Goal: Task Accomplishment & Management: Manage account settings

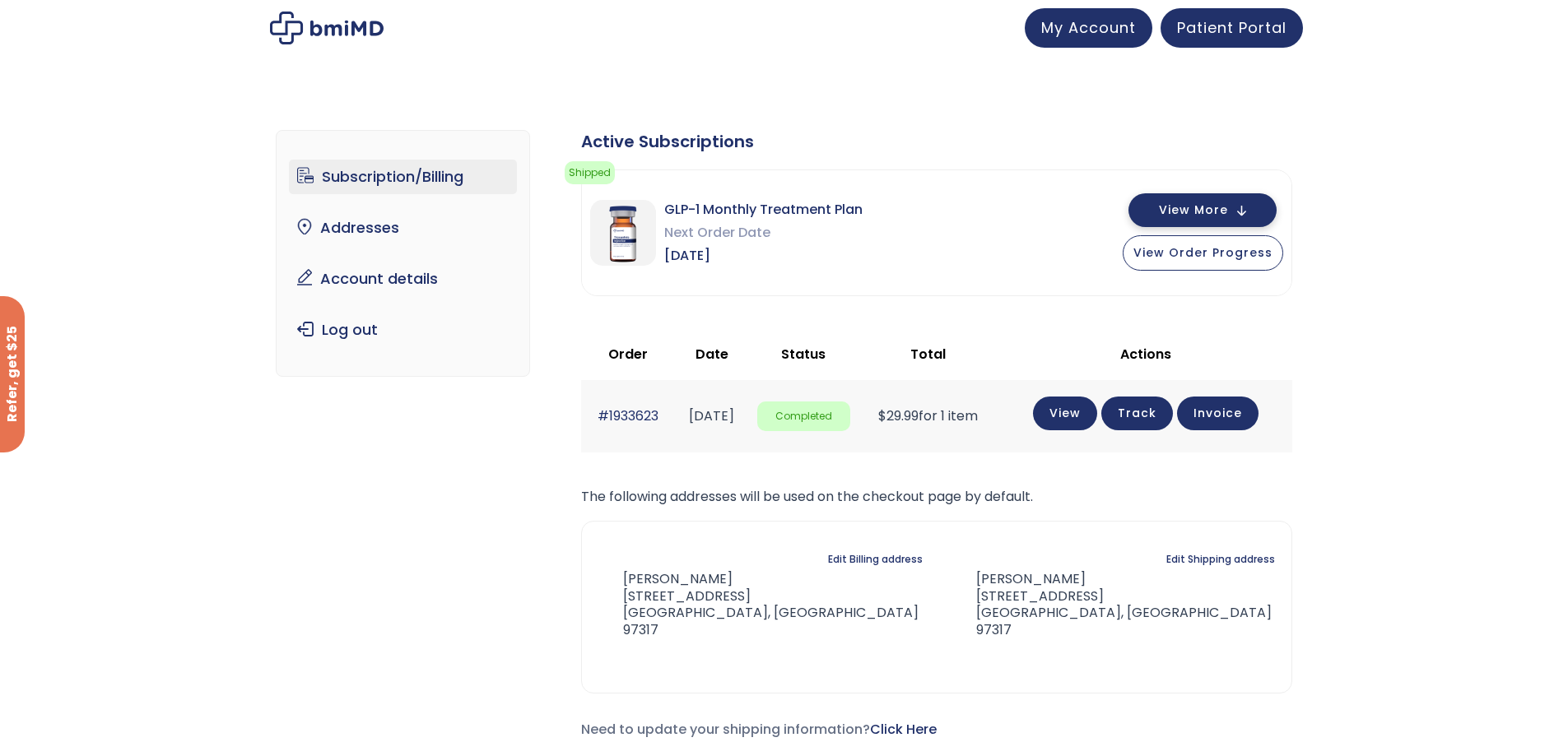
click at [1190, 205] on span "View More" at bounding box center [1193, 210] width 69 height 10
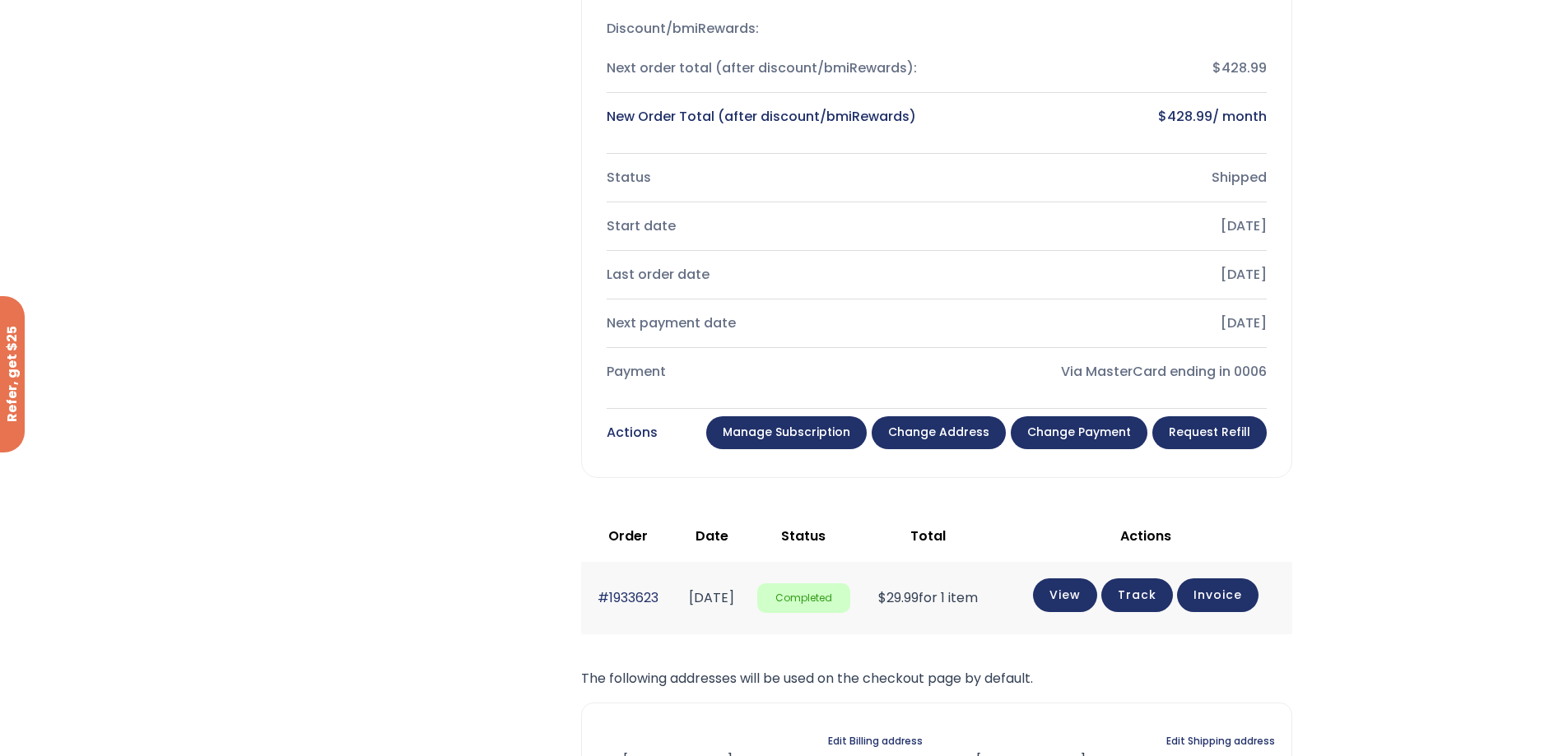
scroll to position [411, 0]
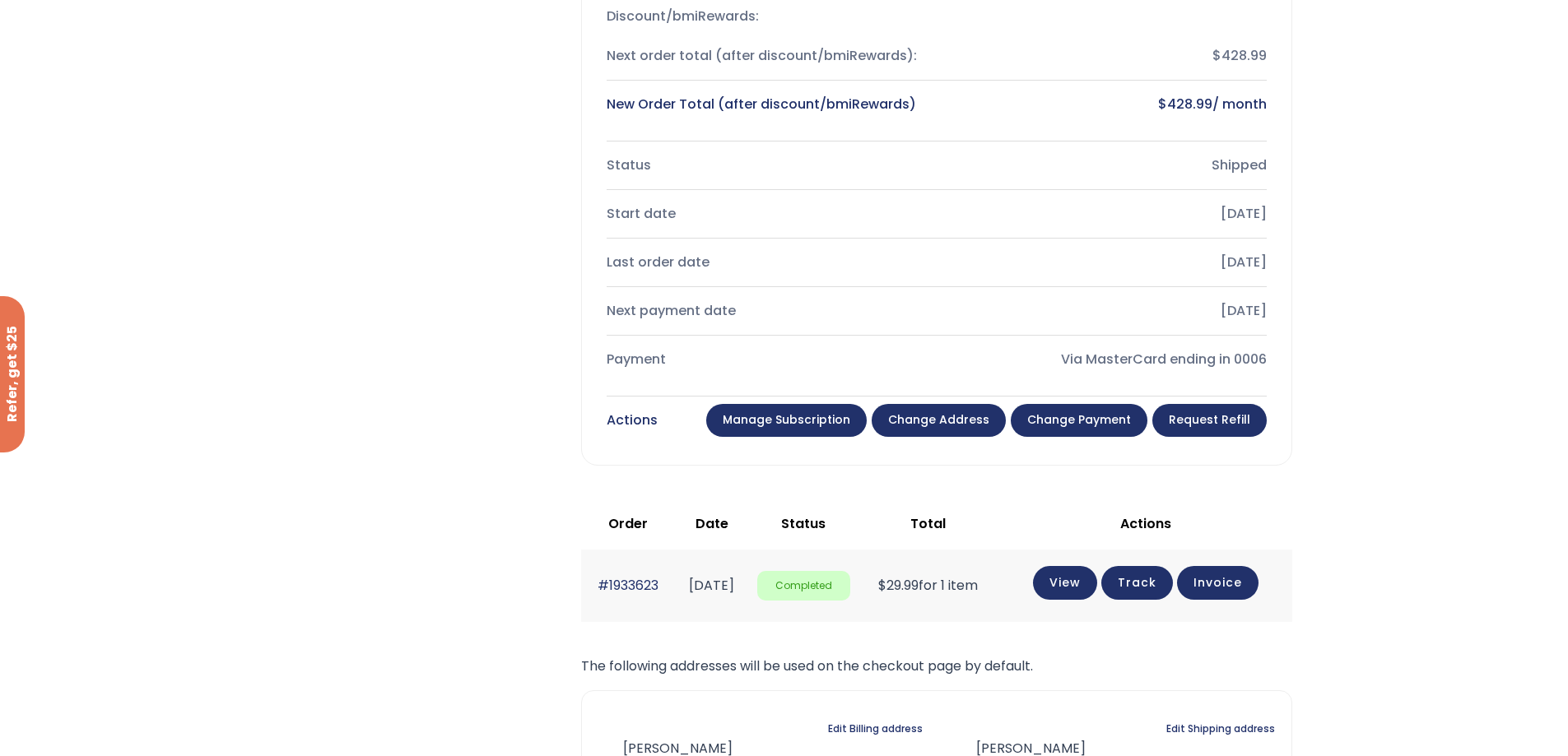
click at [791, 428] on link "Manage Subscription" at bounding box center [786, 419] width 160 height 33
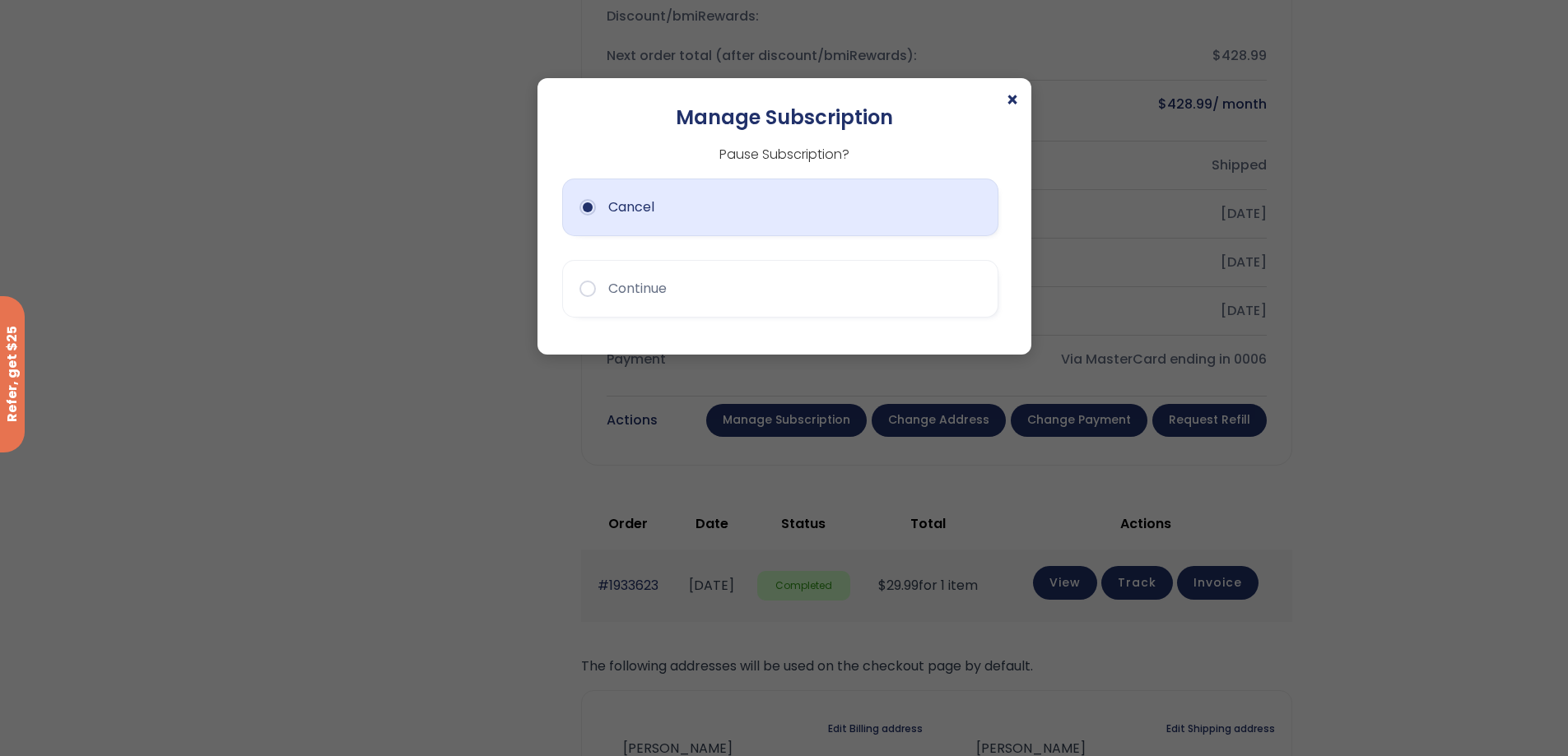
click at [589, 206] on button "Cancel" at bounding box center [780, 208] width 436 height 58
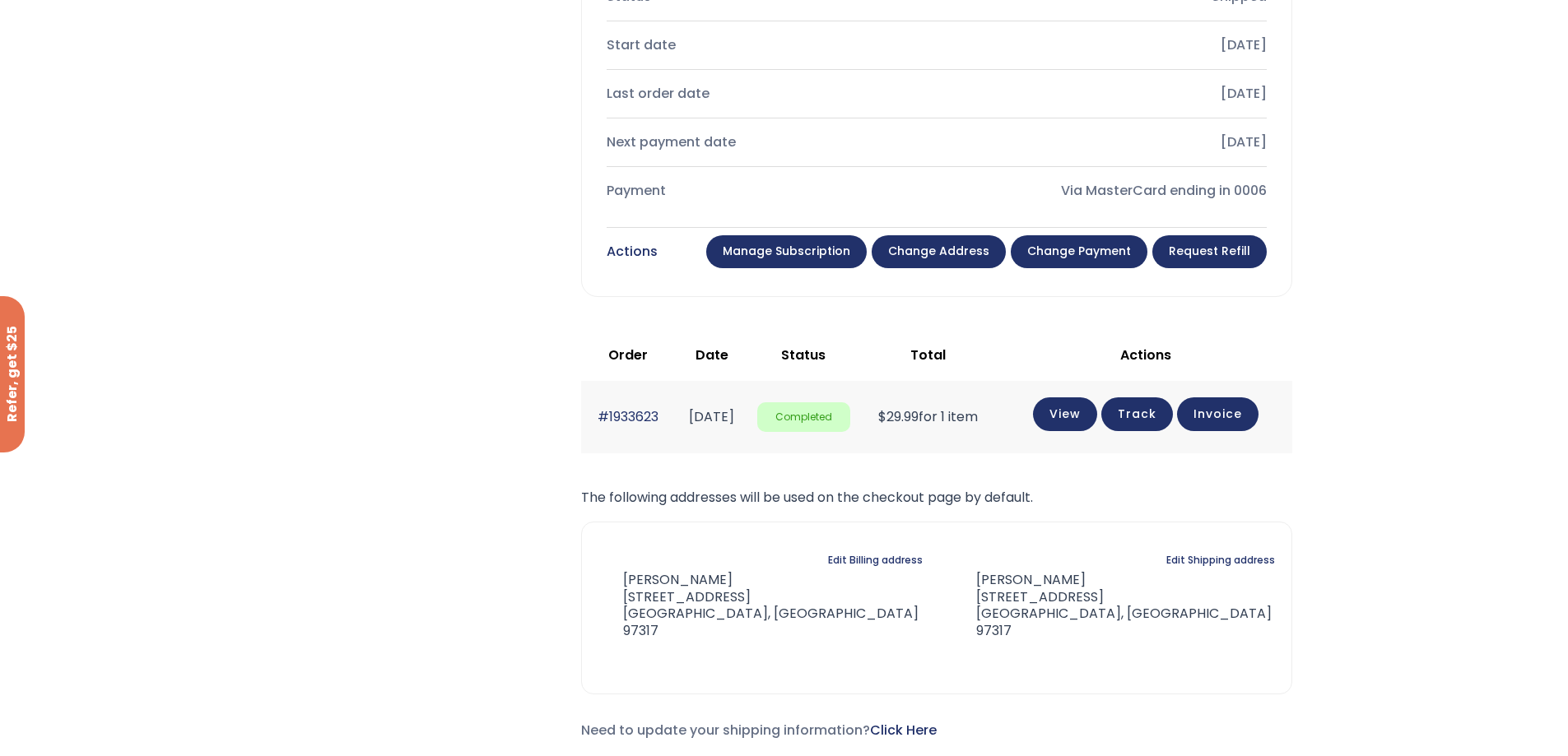
scroll to position [576, 0]
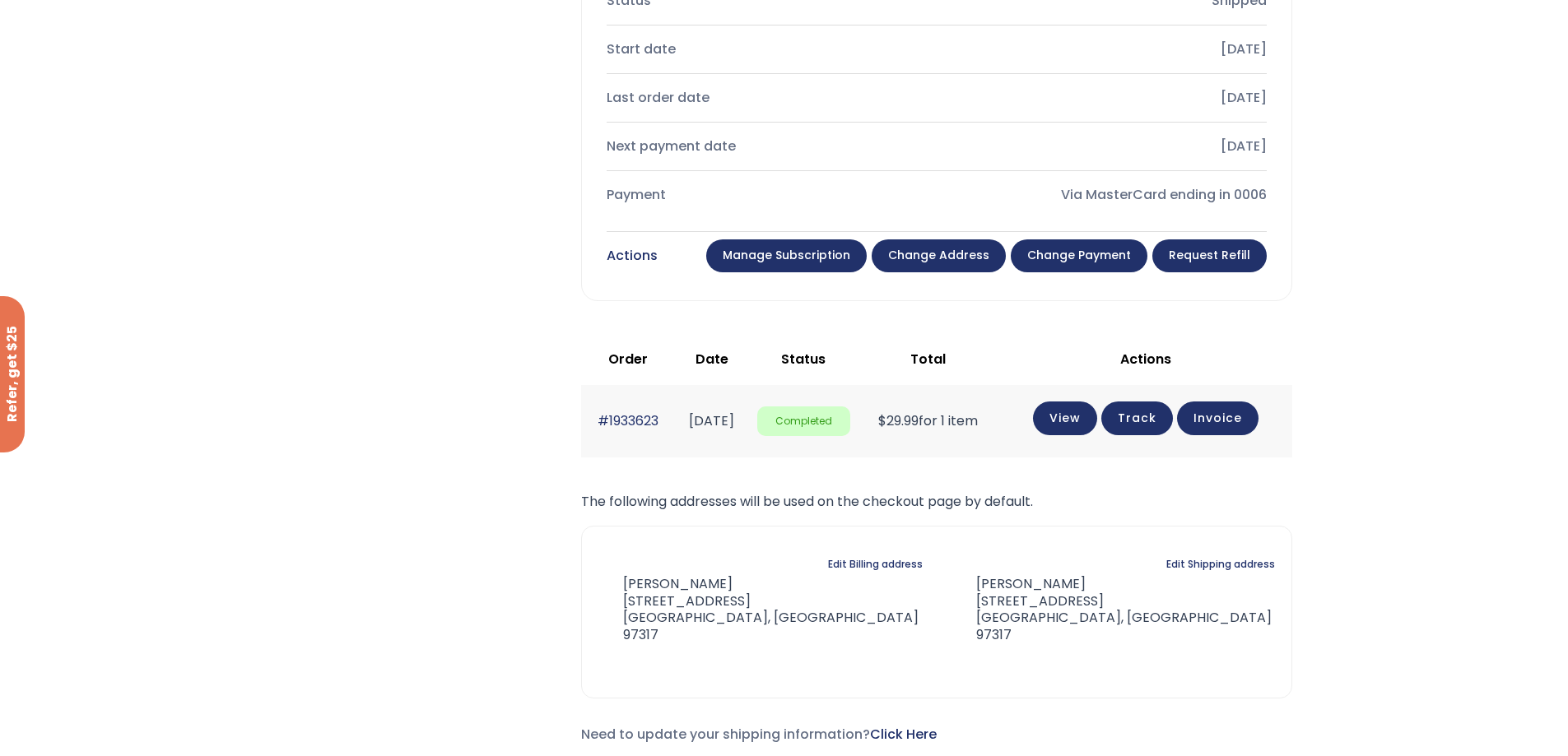
click at [835, 259] on link "Manage Subscription" at bounding box center [786, 255] width 160 height 33
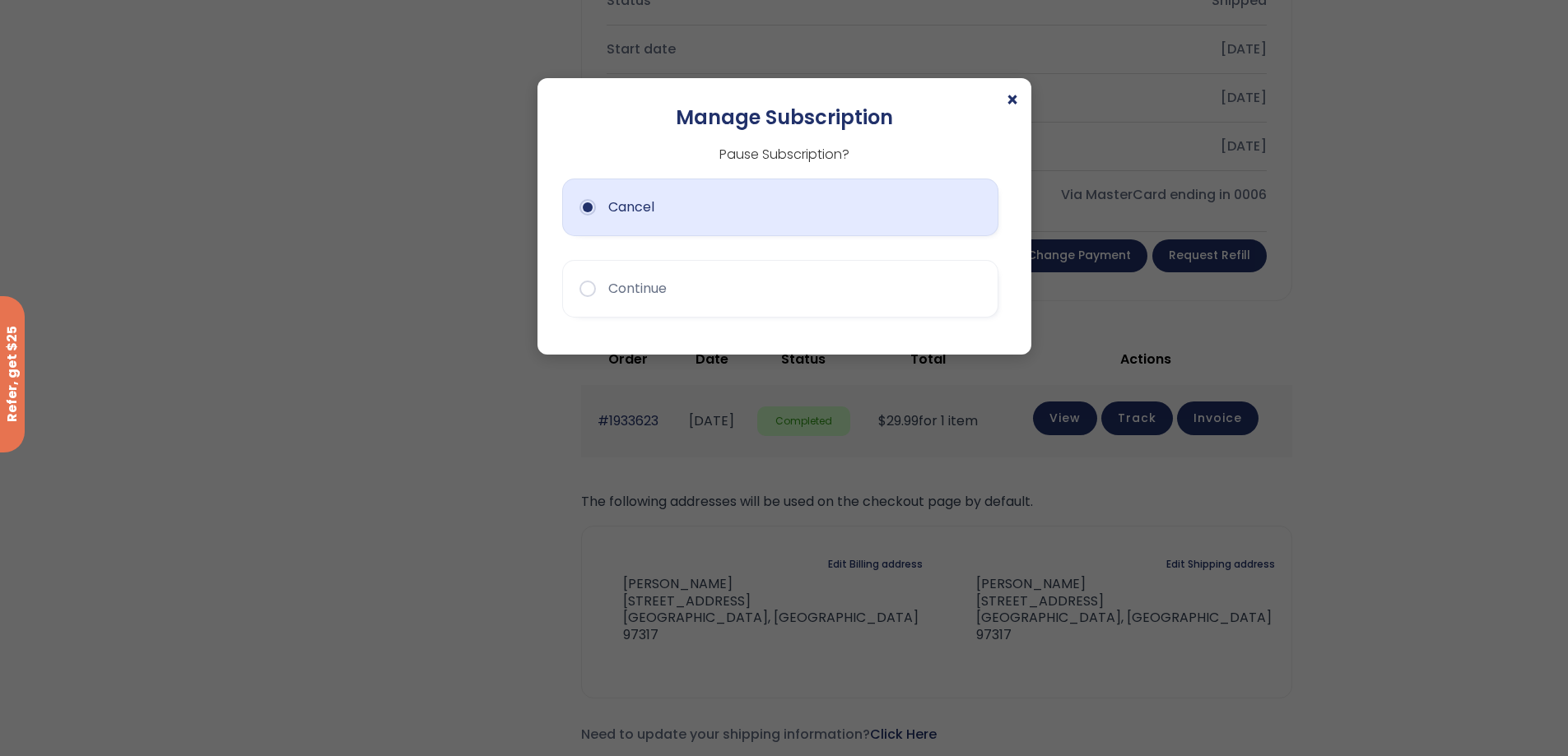
click at [887, 211] on button "Cancel" at bounding box center [780, 208] width 436 height 58
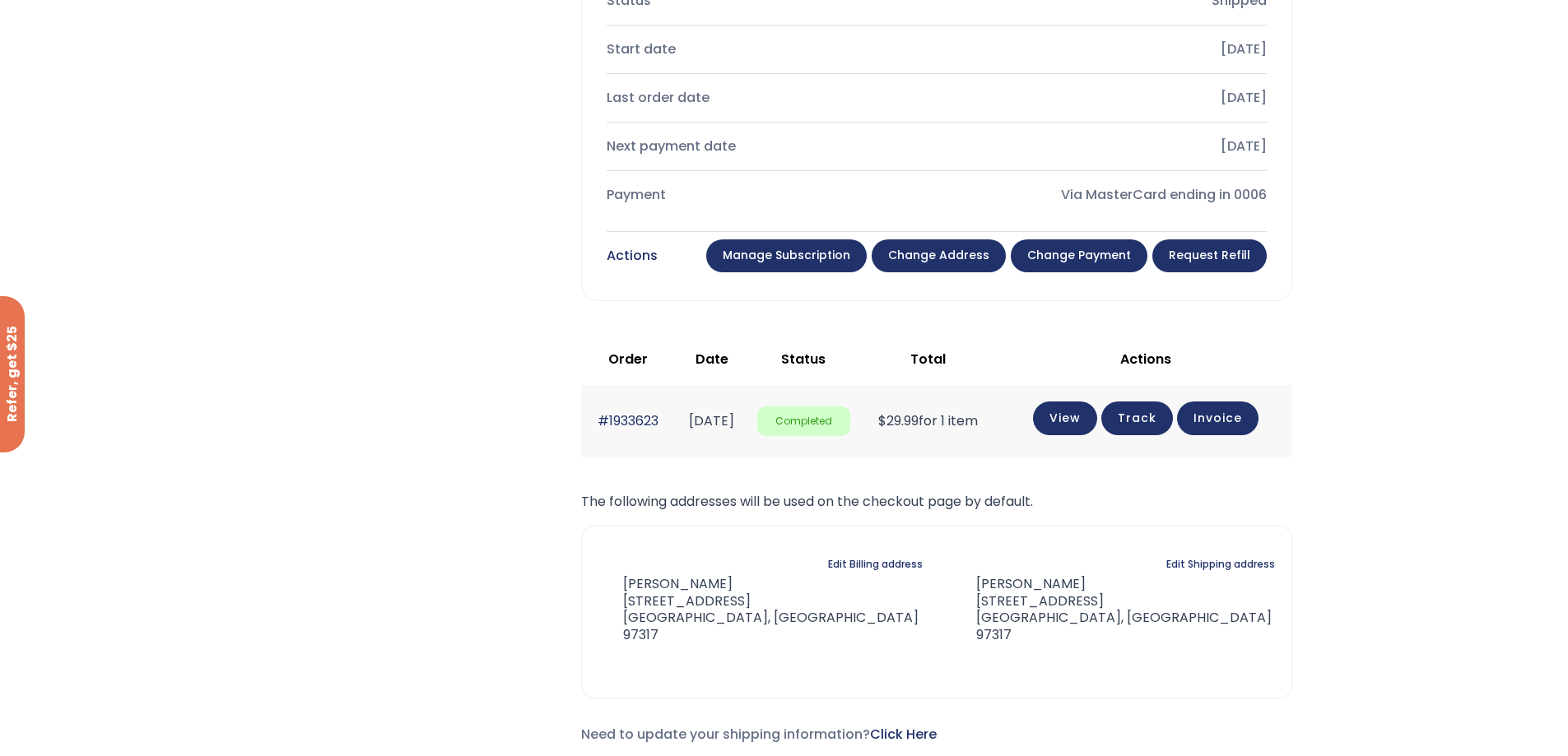
click at [920, 251] on link "Change address" at bounding box center [939, 255] width 134 height 33
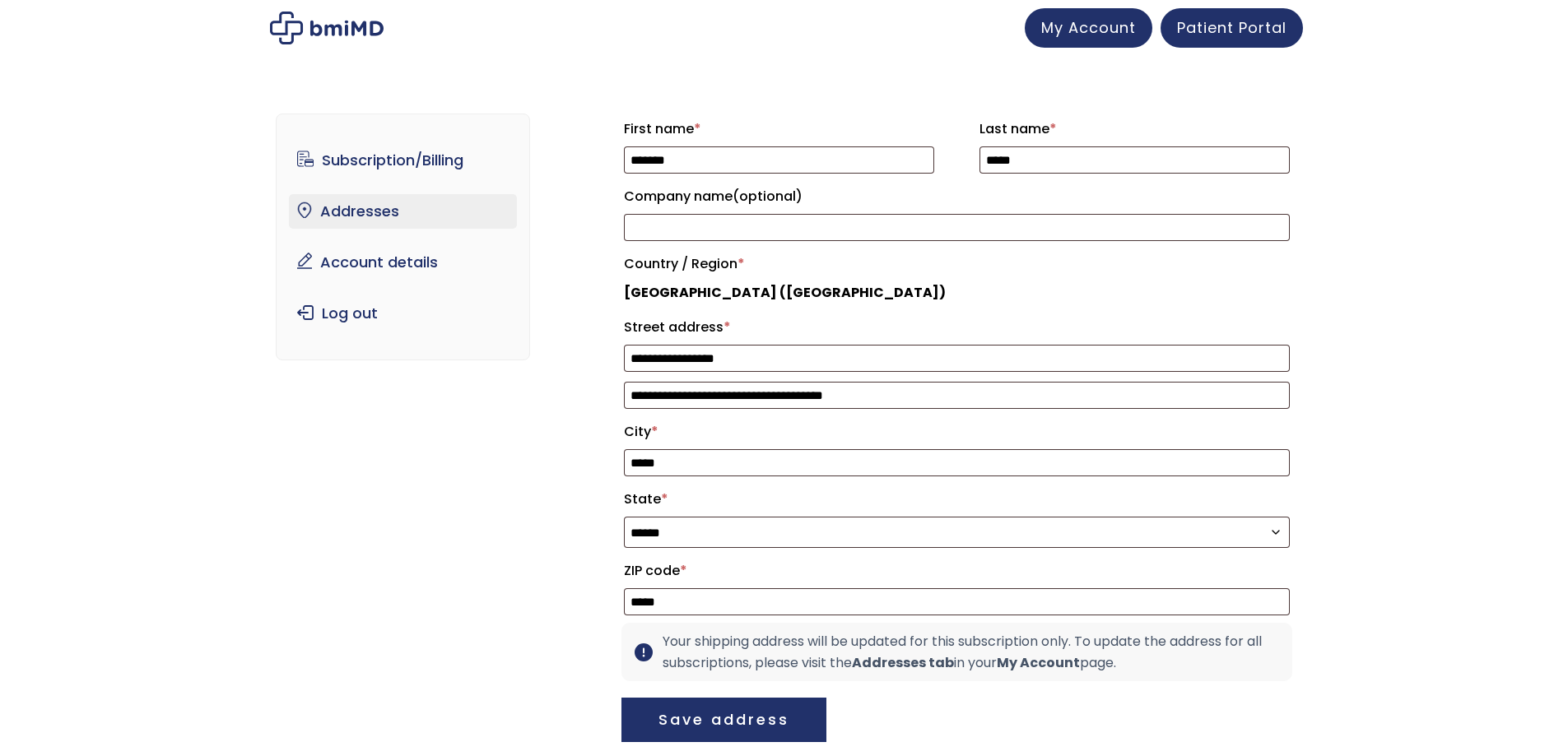
select select "**"
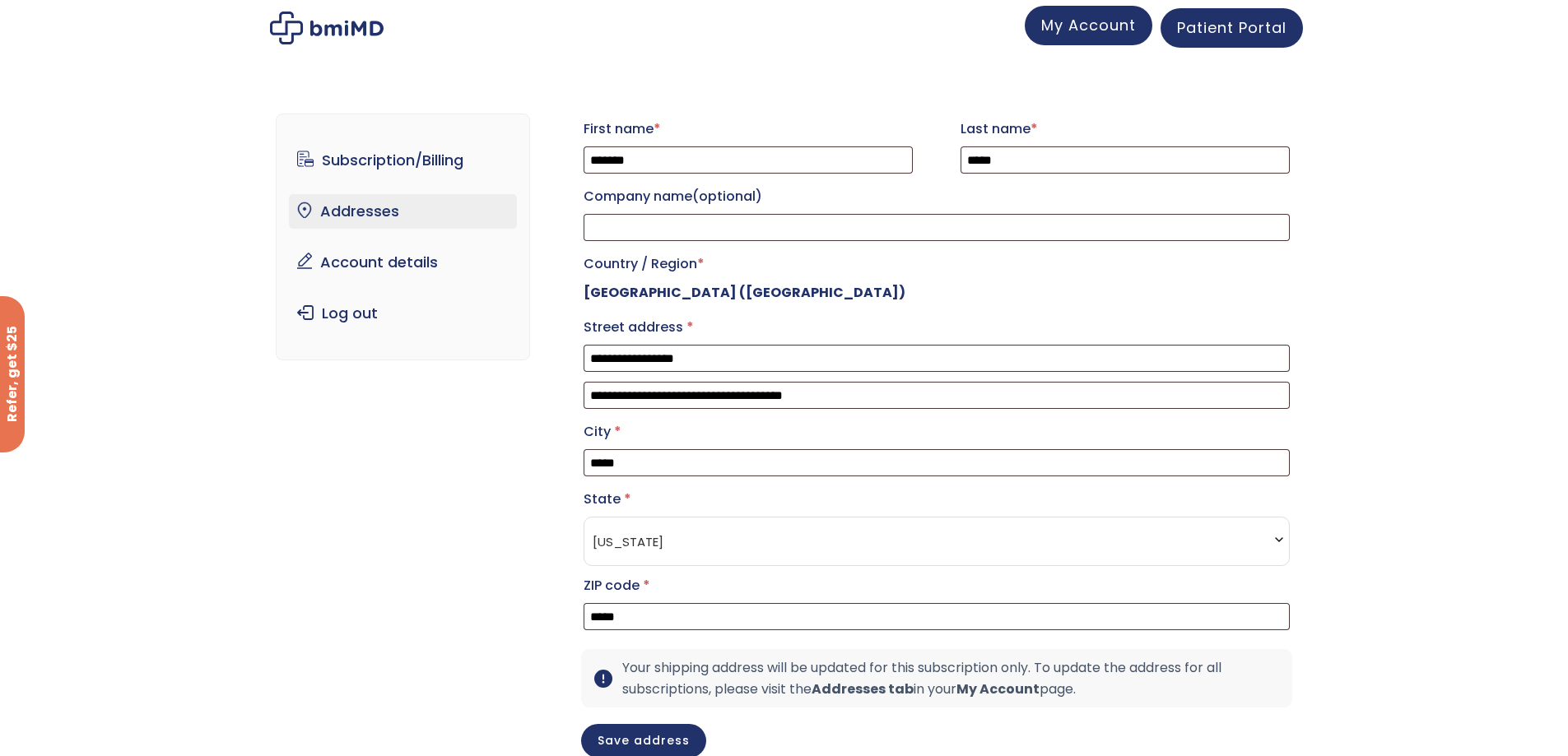
click at [1066, 32] on span "My Account" at bounding box center [1089, 25] width 95 height 21
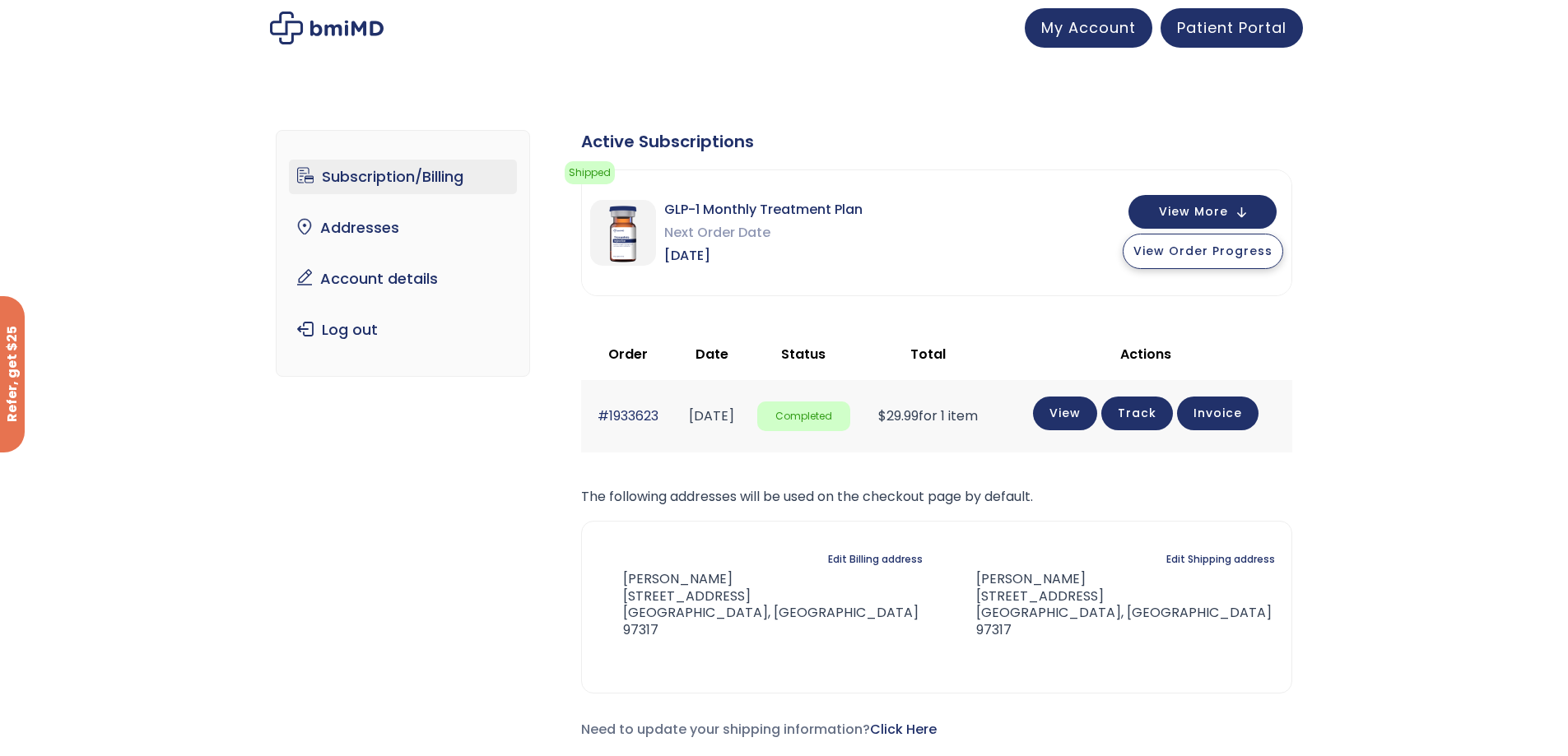
click at [1247, 249] on span "View Order Progress" at bounding box center [1203, 251] width 139 height 17
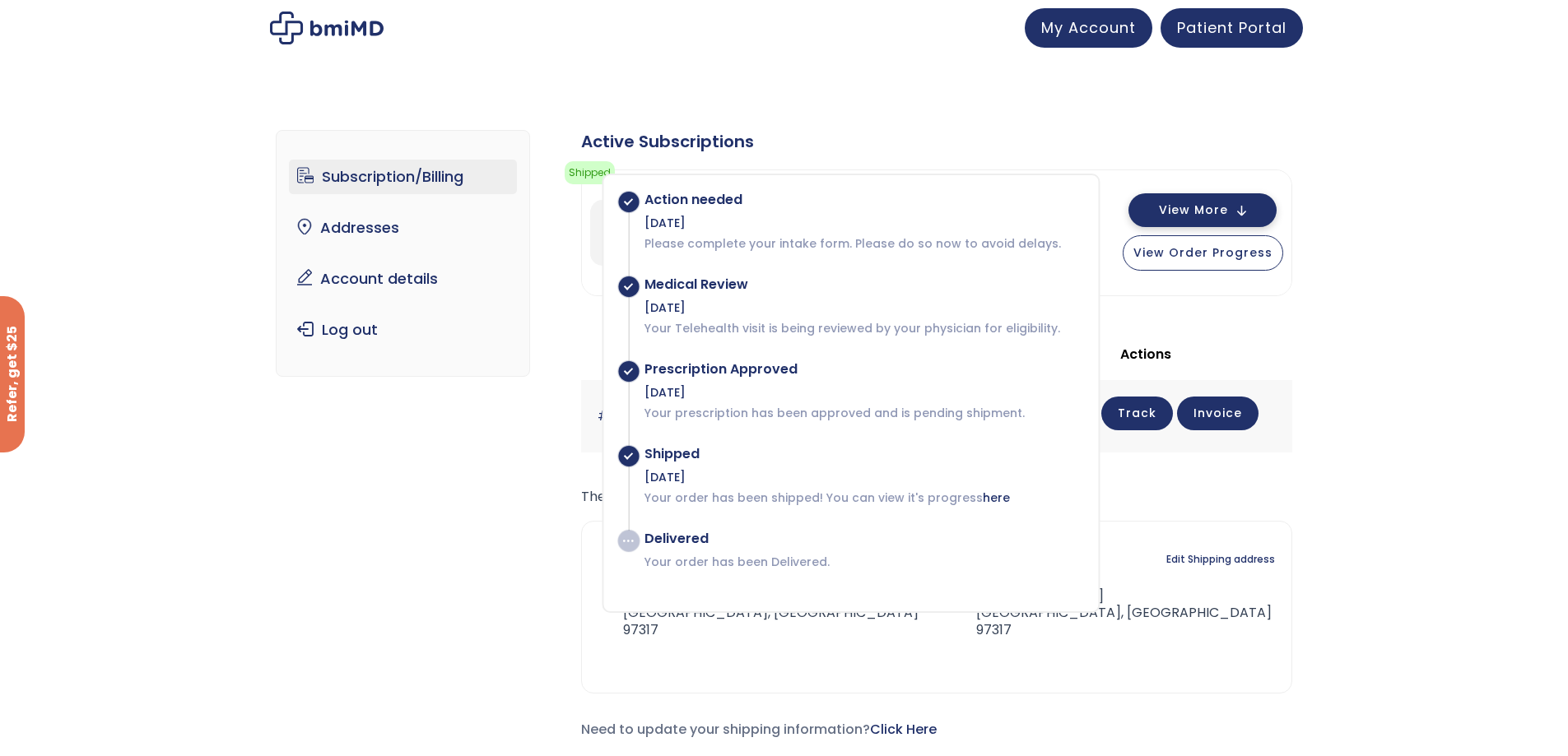
click at [1231, 201] on button "View More" at bounding box center [1202, 210] width 148 height 34
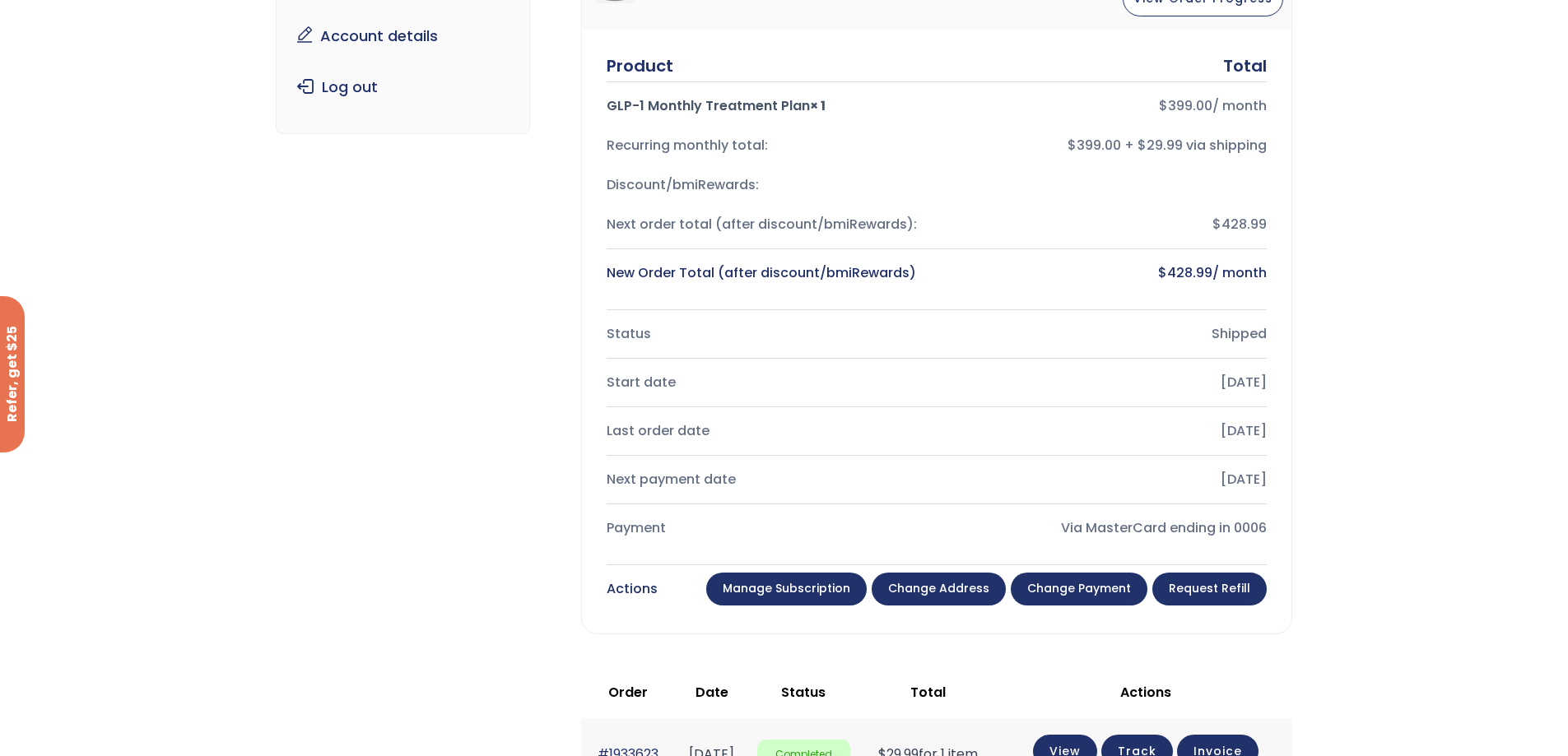
scroll to position [247, 0]
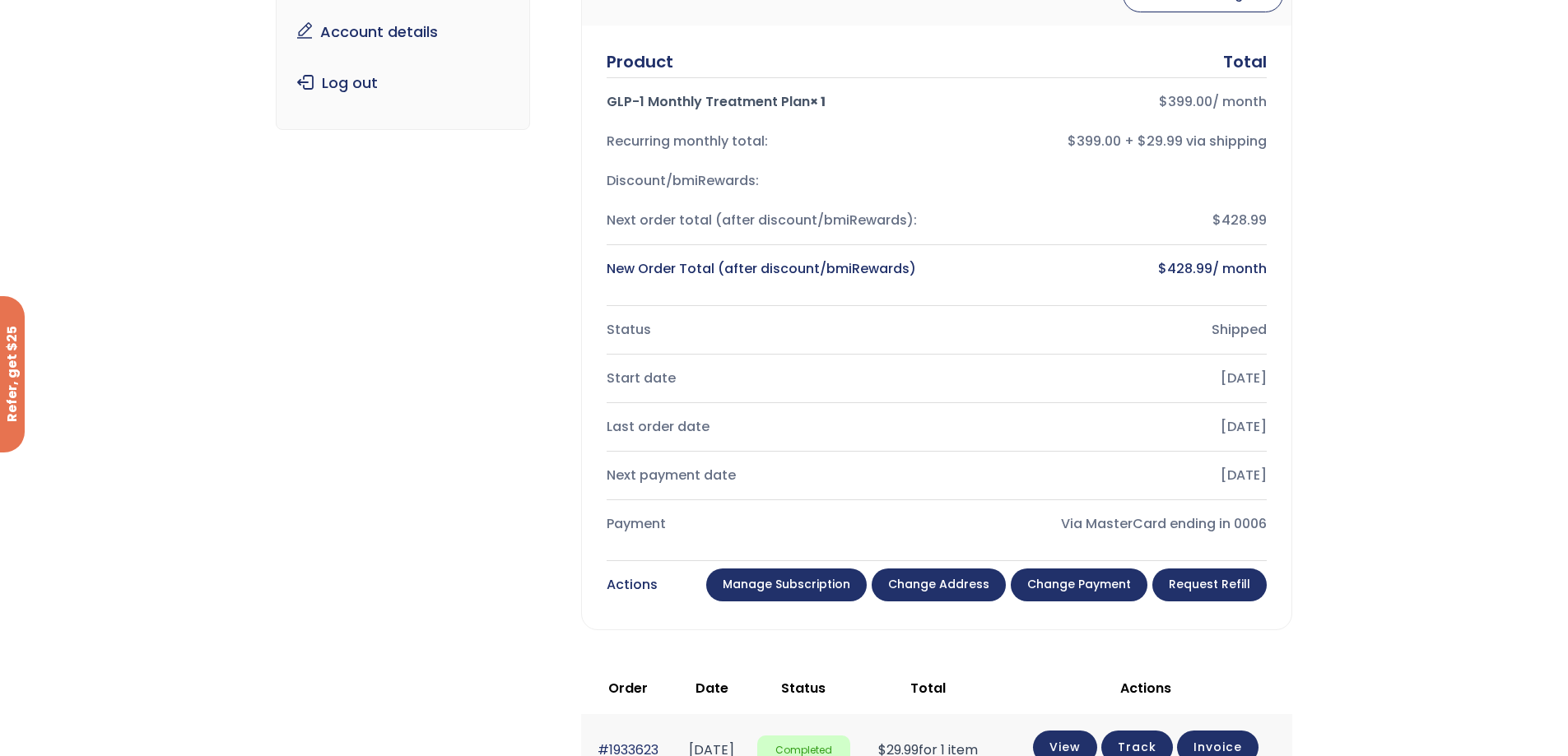
click at [762, 590] on link "Manage Subscription" at bounding box center [786, 584] width 160 height 33
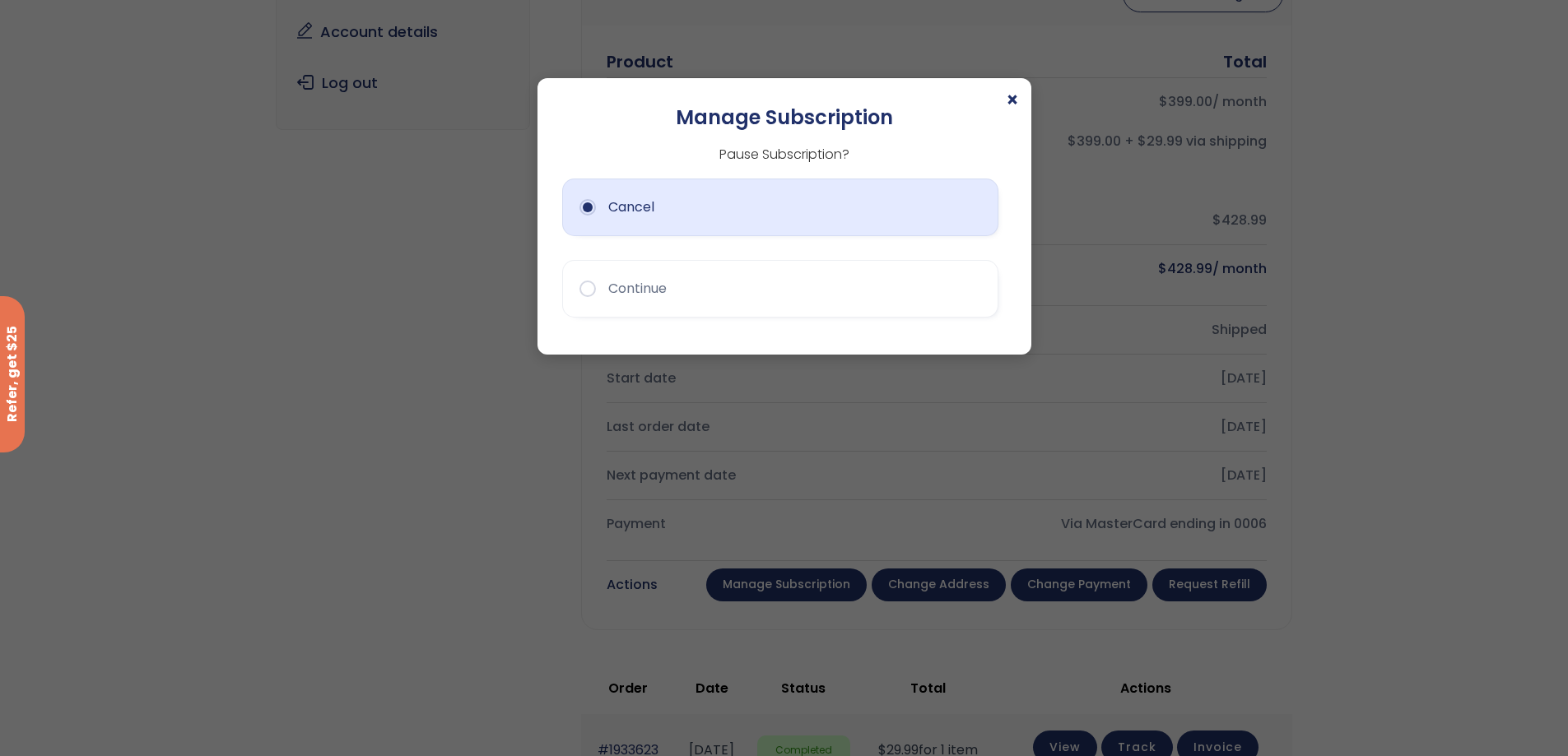
click at [622, 235] on button "Cancel" at bounding box center [780, 208] width 436 height 58
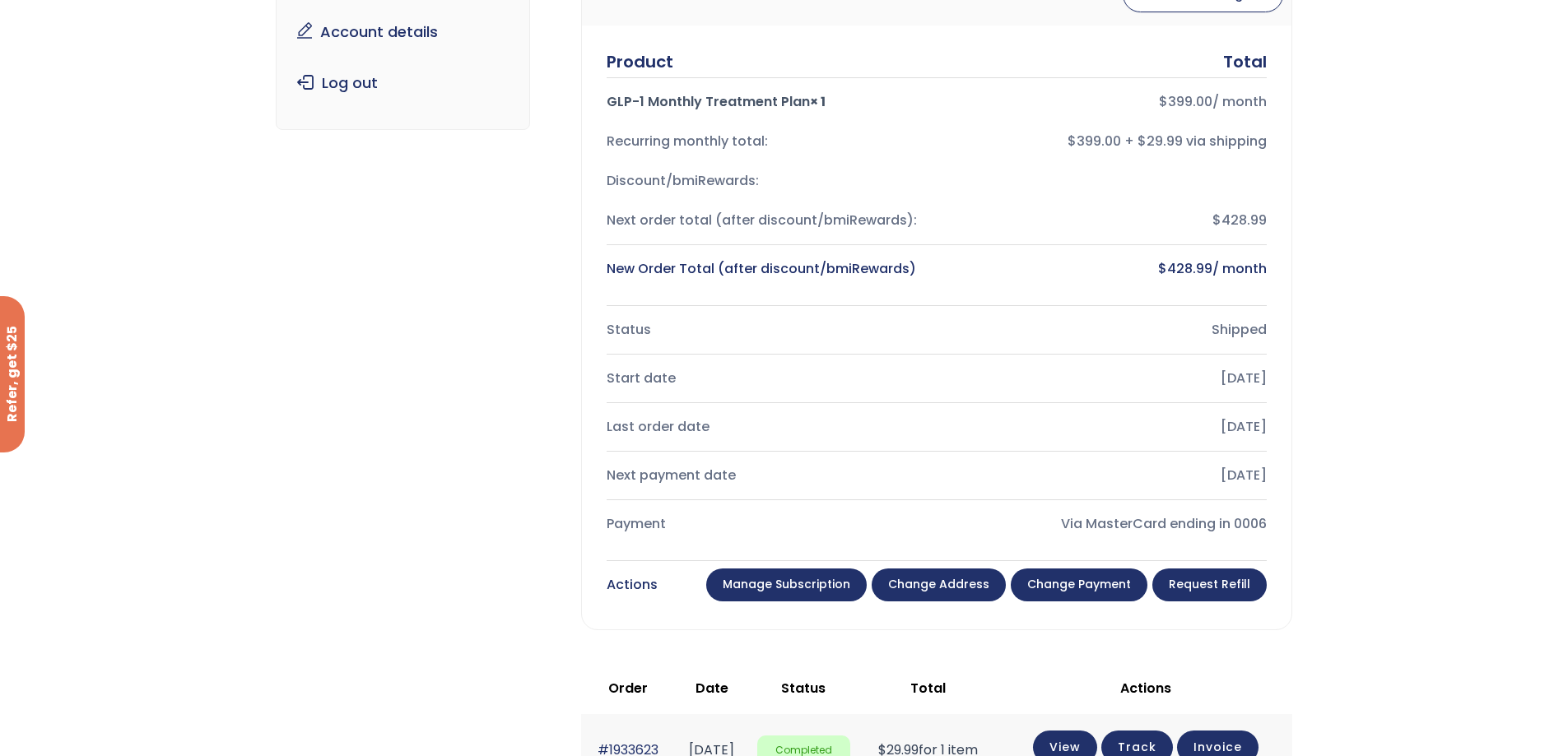
click at [1079, 584] on link "Change payment" at bounding box center [1079, 584] width 137 height 33
